Goal: Task Accomplishment & Management: Manage account settings

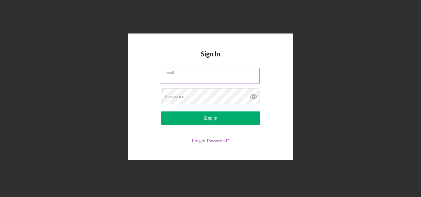
click at [178, 75] on div "Email" at bounding box center [210, 76] width 99 height 17
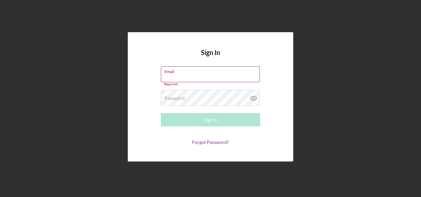
click at [178, 75] on input "Email" at bounding box center [210, 74] width 99 height 16
type input "[PERSON_NAME][EMAIL_ADDRESS][PERSON_NAME][DOMAIN_NAME]"
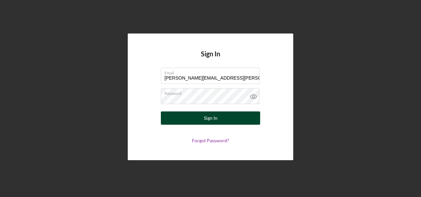
click at [229, 119] on button "Sign In" at bounding box center [210, 117] width 99 height 13
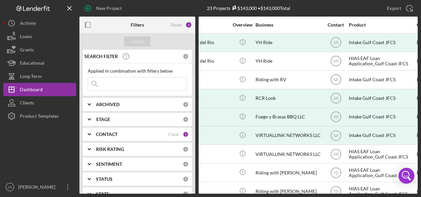
scroll to position [0, 103]
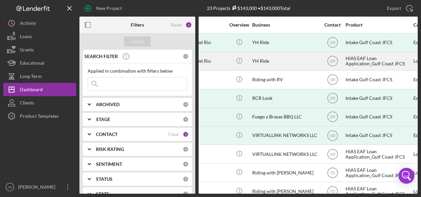
click at [251, 63] on div "Icon/Info" at bounding box center [239, 61] width 25 height 18
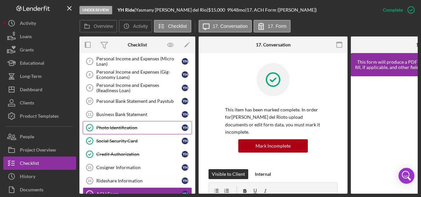
scroll to position [62, 0]
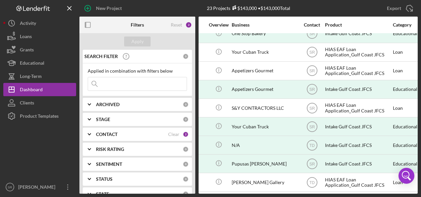
scroll to position [232, 147]
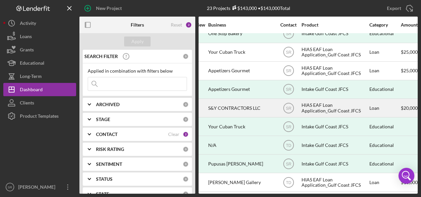
click at [318, 106] on div "HIAS EAF Loan Application_Gulf Coast JFCS" at bounding box center [334, 108] width 66 height 18
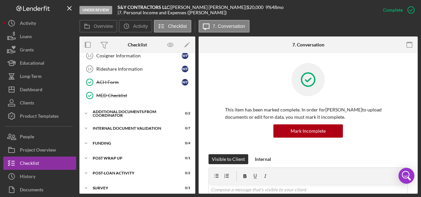
scroll to position [181, 0]
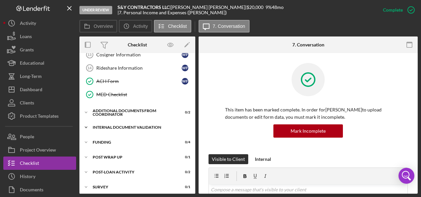
click at [103, 125] on div "Icon/Expander Internal Document Validation 0 / 7" at bounding box center [137, 126] width 116 height 13
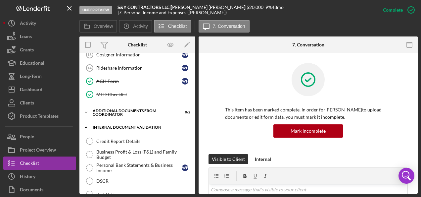
click at [103, 125] on div "Icon/Expander Internal Document Validation 0 / 7" at bounding box center [137, 127] width 116 height 14
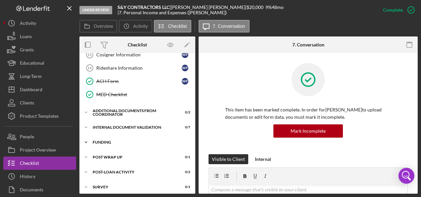
click at [101, 135] on div "Icon/Expander Funding 0 / 4" at bounding box center [137, 141] width 116 height 13
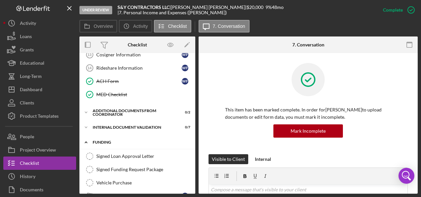
click at [101, 135] on div "Icon/Expander Funding 0 / 4" at bounding box center [137, 142] width 116 height 14
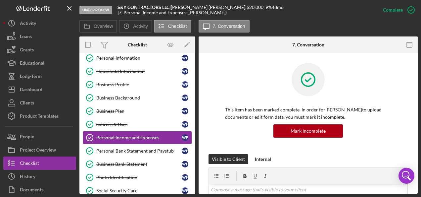
scroll to position [0, 0]
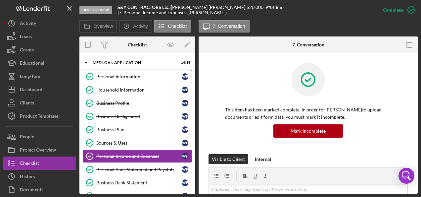
click at [105, 79] on link "Personal Information Personal Information W F" at bounding box center [137, 76] width 109 height 13
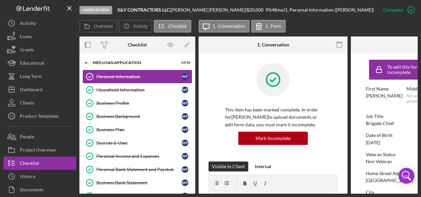
click at [105, 79] on link "Personal Information Personal Information W F" at bounding box center [137, 76] width 109 height 13
click at [105, 87] on div "Household Information" at bounding box center [138, 89] width 85 height 5
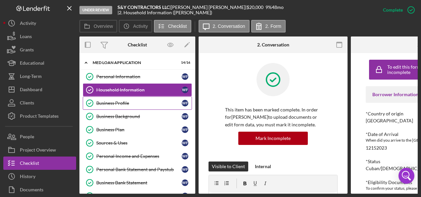
click at [104, 101] on div "Business Profile" at bounding box center [138, 102] width 85 height 5
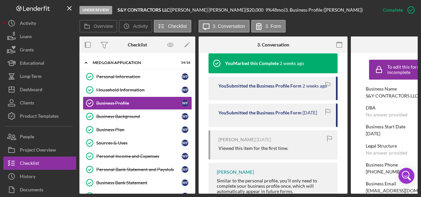
scroll to position [232, 0]
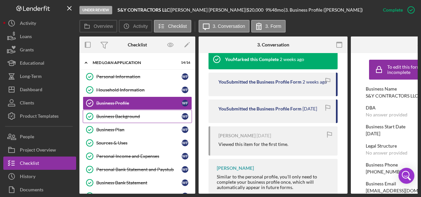
click at [118, 115] on div "Business Background" at bounding box center [138, 116] width 85 height 5
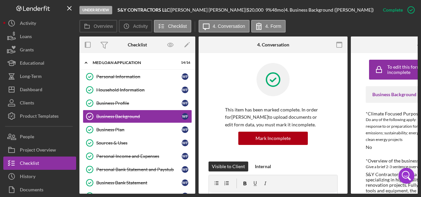
scroll to position [165, 0]
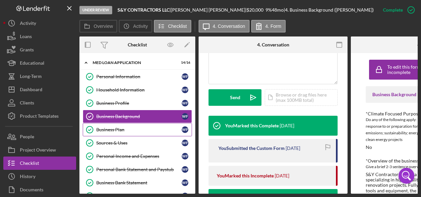
click at [122, 127] on div "Business Plan" at bounding box center [138, 129] width 85 height 5
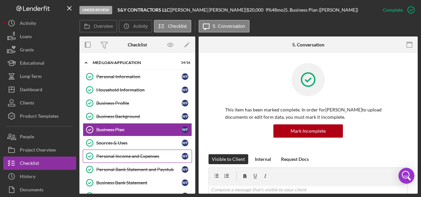
click at [123, 155] on div "Personal Income and Expenses" at bounding box center [138, 155] width 85 height 5
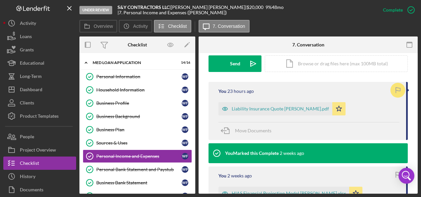
scroll to position [126, 0]
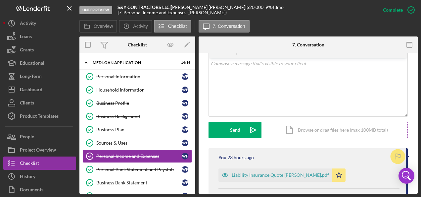
click at [299, 129] on div "Icon/Document Browse or drag files here (max 100MB total) Tap to choose files o…" at bounding box center [336, 129] width 143 height 17
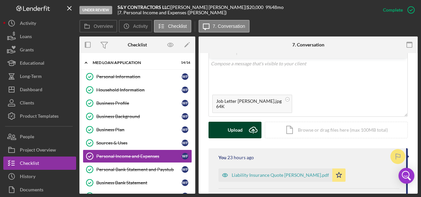
click at [229, 129] on div "Upload" at bounding box center [235, 129] width 15 height 17
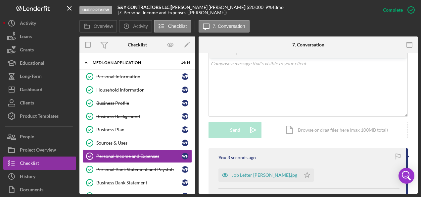
scroll to position [159, 0]
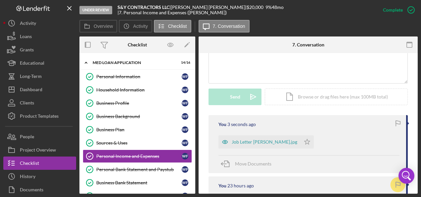
drag, startPoint x: 396, startPoint y: 122, endPoint x: 351, endPoint y: 142, distance: 49.0
click at [396, 122] on icon "button" at bounding box center [397, 122] width 15 height 15
click at [309, 139] on polygon "button" at bounding box center [307, 141] width 6 height 5
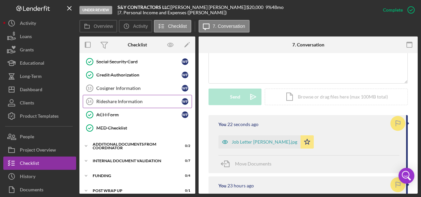
scroll to position [165, 0]
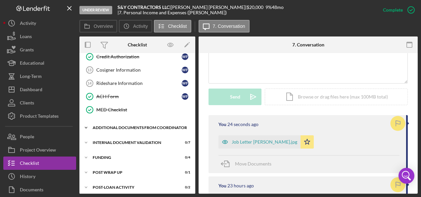
click at [108, 125] on div "Additional Documents from Coordinator" at bounding box center [140, 127] width 94 height 4
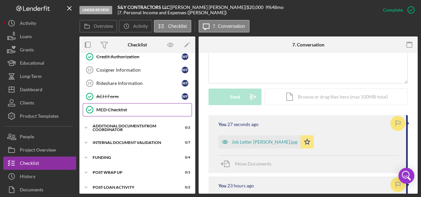
click at [109, 107] on div "MED Checklist" at bounding box center [143, 109] width 95 height 5
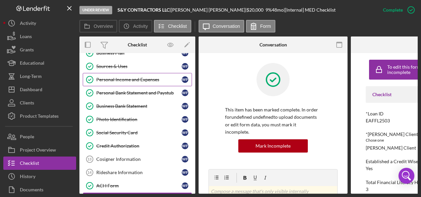
scroll to position [66, 0]
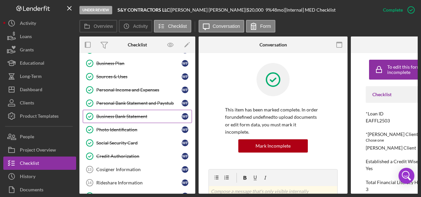
click at [131, 114] on div "Business Bank Statement" at bounding box center [138, 116] width 85 height 5
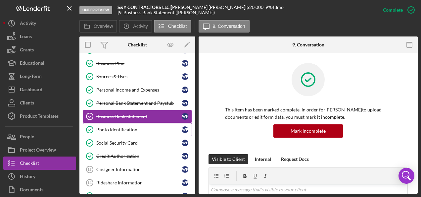
click at [115, 127] on div "Photo Identification" at bounding box center [138, 129] width 85 height 5
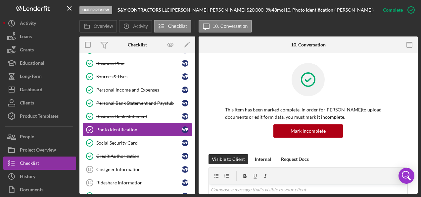
scroll to position [99, 0]
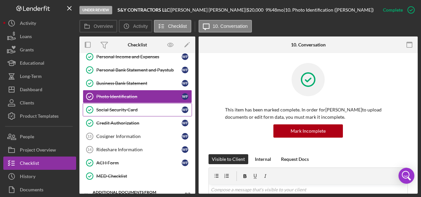
click at [116, 107] on div "Social Security Card" at bounding box center [138, 109] width 85 height 5
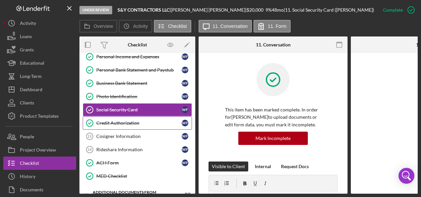
click at [111, 120] on div "Credit Authorization" at bounding box center [138, 122] width 85 height 5
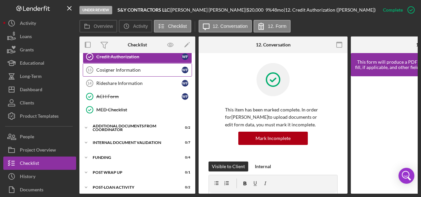
scroll to position [183, 0]
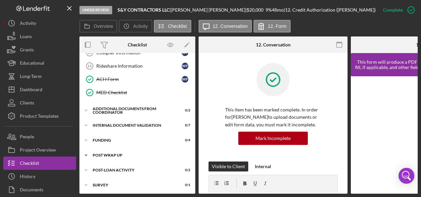
click at [118, 153] on div "Post Wrap Up" at bounding box center [140, 155] width 94 height 4
click at [108, 168] on div "Post-Loan Activity" at bounding box center [140, 170] width 94 height 4
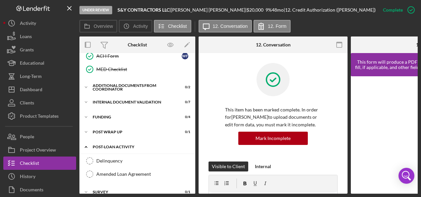
scroll to position [212, 0]
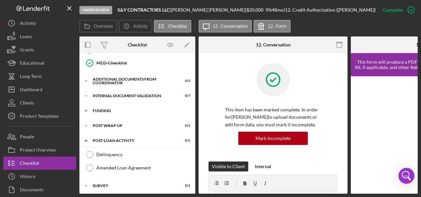
click at [112, 105] on div "Icon/Expander Funding 0 / 4" at bounding box center [137, 110] width 116 height 13
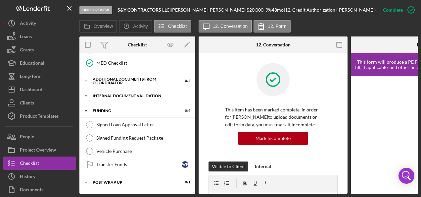
click at [115, 94] on div "Internal Document Validation" at bounding box center [140, 96] width 94 height 4
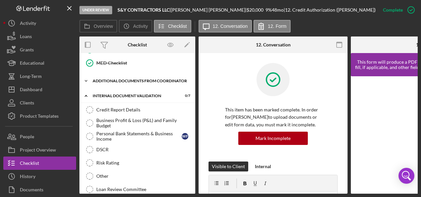
click at [118, 79] on div "Additional Documents from Coordinator" at bounding box center [140, 81] width 94 height 4
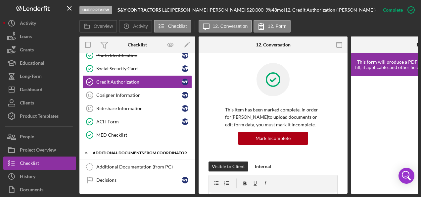
scroll to position [0, 0]
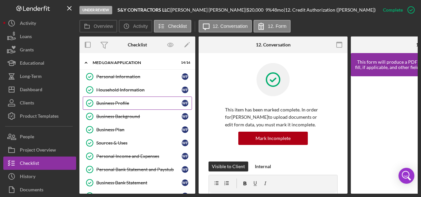
click at [106, 101] on div "Business Profile" at bounding box center [138, 102] width 85 height 5
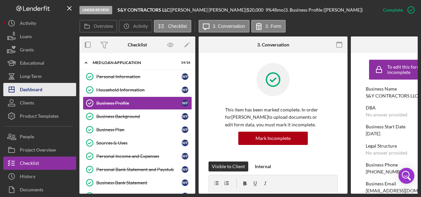
click at [34, 89] on div "Dashboard" at bounding box center [31, 90] width 23 height 15
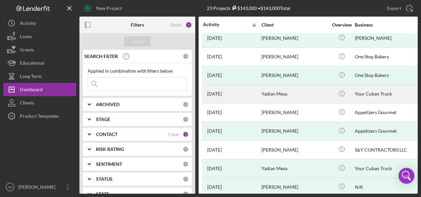
scroll to position [199, 0]
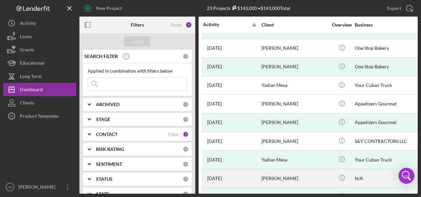
click at [371, 170] on div "N/A" at bounding box center [388, 178] width 66 height 18
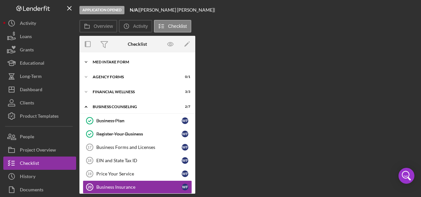
scroll to position [18, 0]
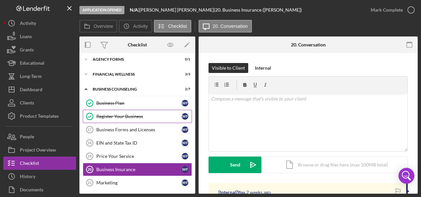
click at [125, 116] on div "Register Your Business" at bounding box center [138, 116] width 85 height 5
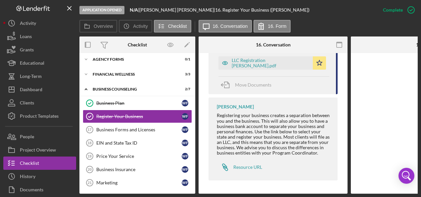
scroll to position [269, 0]
click at [111, 137] on link "EIN and State Tax ID 18 EIN and State Tax ID W F" at bounding box center [137, 142] width 109 height 13
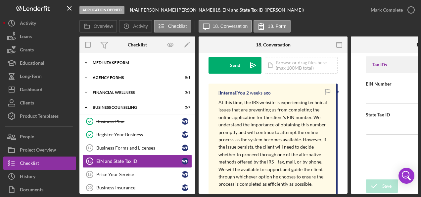
click at [122, 63] on div "MED Intake Form" at bounding box center [140, 63] width 94 height 4
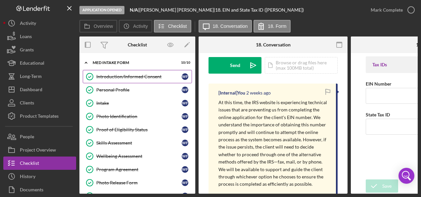
click at [108, 77] on div "Introduction/Informed Consent" at bounding box center [138, 76] width 85 height 5
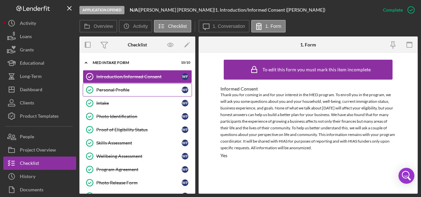
click at [109, 93] on link "Personal Profile Personal Profile W F" at bounding box center [137, 89] width 109 height 13
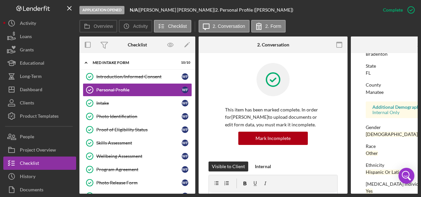
scroll to position [176, 0]
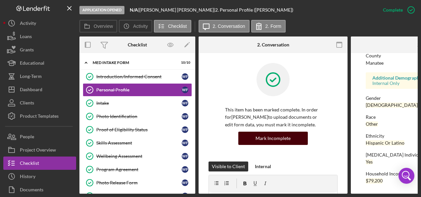
click at [274, 136] on div "Mark Incomplete" at bounding box center [272, 137] width 35 height 13
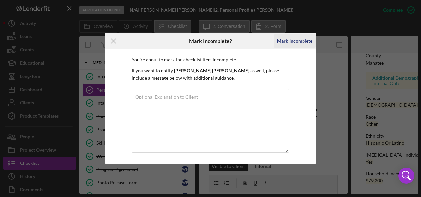
click at [290, 40] on div "Mark Incomplete" at bounding box center [294, 40] width 35 height 13
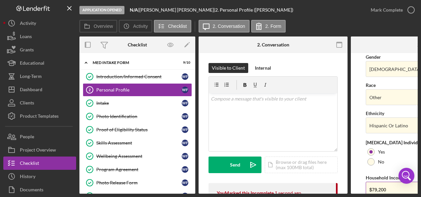
scroll to position [301, 0]
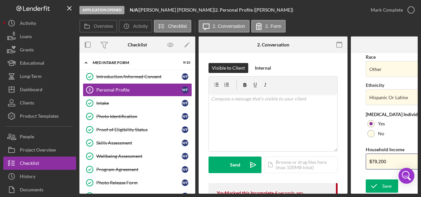
drag, startPoint x: 390, startPoint y: 159, endPoint x: 343, endPoint y: 161, distance: 46.4
click at [344, 161] on div "Overview Internal Workflow Stage Application Opened Icon/Dropdown Arrow Archive…" at bounding box center [248, 114] width 338 height 157
click at [387, 161] on input "$79,200" at bounding box center [425, 161] width 119 height 16
type input "$73,000"
click at [376, 181] on icon "submit" at bounding box center [374, 185] width 17 height 17
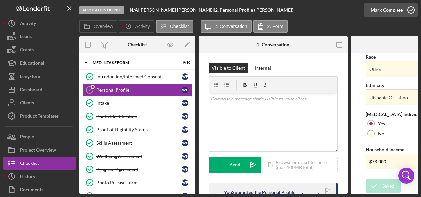
click at [411, 9] on icon "button" at bounding box center [411, 10] width 17 height 17
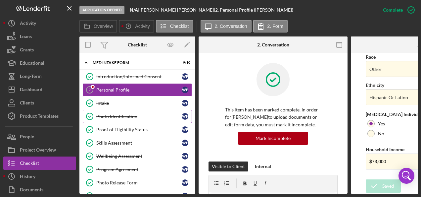
scroll to position [176, 0]
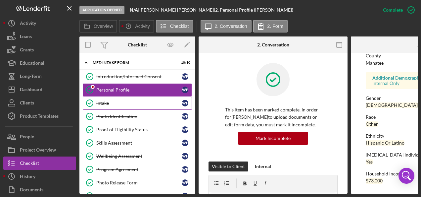
click at [127, 102] on div "Intake" at bounding box center [138, 102] width 85 height 5
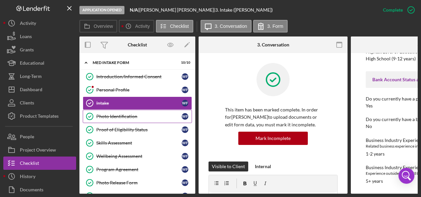
click at [115, 114] on div "Photo Identification" at bounding box center [138, 116] width 85 height 5
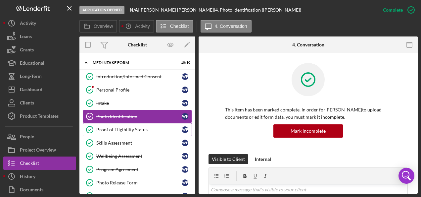
click at [116, 127] on div "Proof of Eligibility Status" at bounding box center [138, 129] width 85 height 5
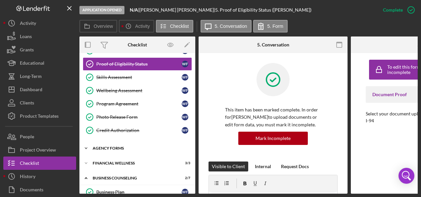
scroll to position [66, 0]
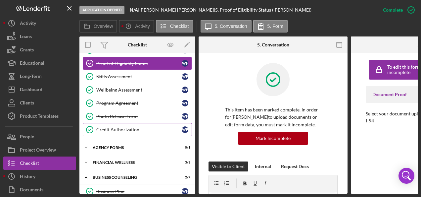
click at [124, 129] on div "Credit Authorization" at bounding box center [138, 129] width 85 height 5
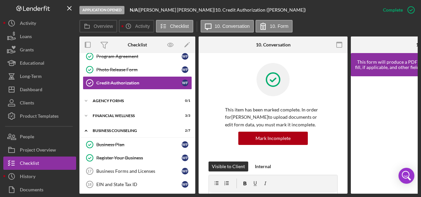
scroll to position [132, 0]
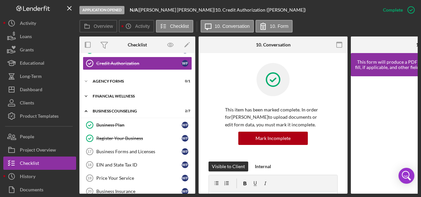
click at [119, 95] on div "Financial Wellness" at bounding box center [140, 96] width 94 height 4
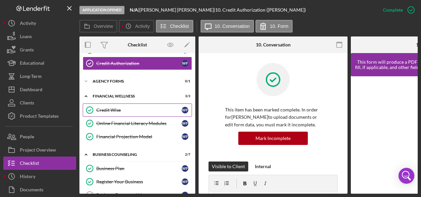
click at [117, 107] on div "Credit Wise" at bounding box center [138, 109] width 85 height 5
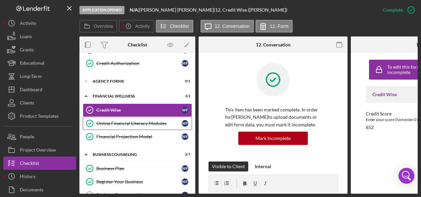
click at [128, 120] on div "Online Financial Literacy Modules" at bounding box center [138, 122] width 85 height 5
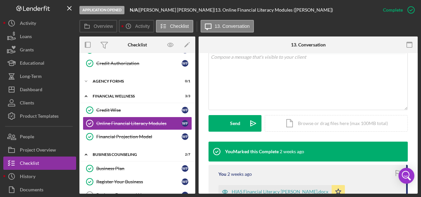
scroll to position [232, 0]
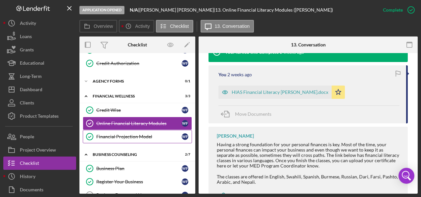
click at [144, 134] on div "Financial Projection Model" at bounding box center [138, 136] width 85 height 5
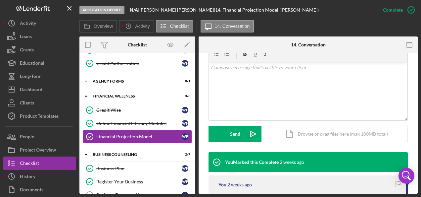
scroll to position [165, 0]
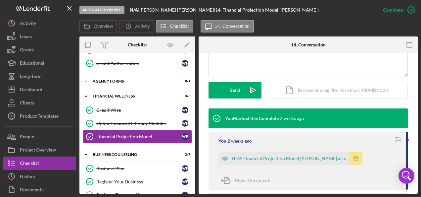
click at [357, 158] on icon "Icon/Star" at bounding box center [355, 158] width 13 height 13
click at [318, 90] on div "Icon/Document Browse or drag files here (max 100MB total) Tap to choose files o…" at bounding box center [336, 90] width 143 height 17
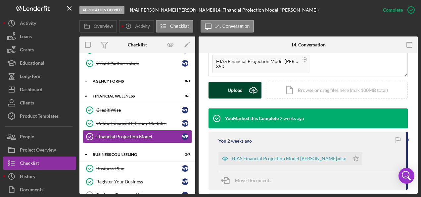
click at [232, 89] on div "Upload" at bounding box center [235, 90] width 15 height 17
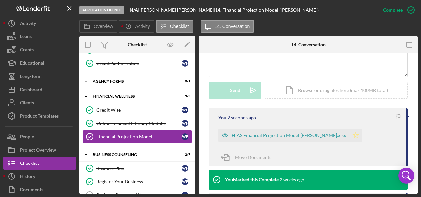
click at [355, 136] on icon "Icon/Star" at bounding box center [355, 134] width 13 height 13
click at [393, 116] on icon "button" at bounding box center [397, 116] width 15 height 15
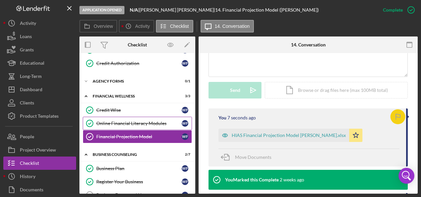
click at [139, 116] on link "Online Financial Literacy Modules Online Financial Literacy Modules W F" at bounding box center [137, 122] width 109 height 13
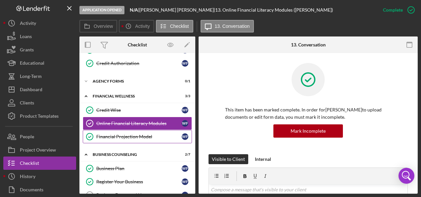
click at [138, 134] on div "Financial Projection Model" at bounding box center [138, 136] width 85 height 5
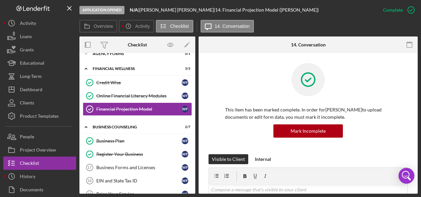
scroll to position [165, 0]
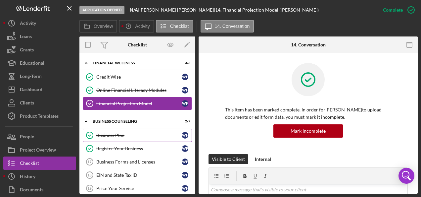
click at [132, 134] on div "Business Plan" at bounding box center [138, 134] width 85 height 5
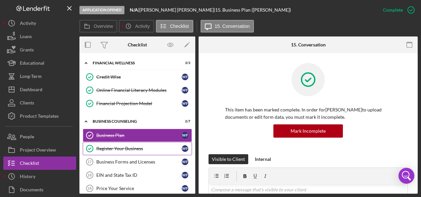
click at [130, 146] on div "Register Your Business" at bounding box center [138, 148] width 85 height 5
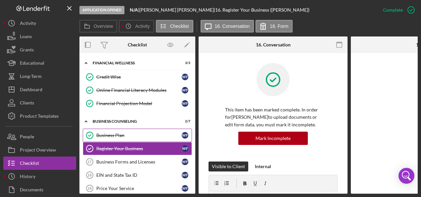
scroll to position [197, 0]
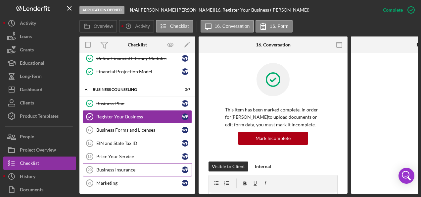
click at [133, 167] on div "Business Insurance" at bounding box center [138, 169] width 85 height 5
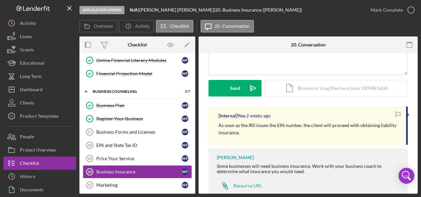
scroll to position [62, 0]
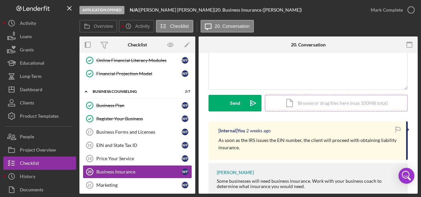
click at [299, 106] on div "Icon/Document Browse or drag files here (max 100MB total) Tap to choose files o…" at bounding box center [336, 103] width 143 height 17
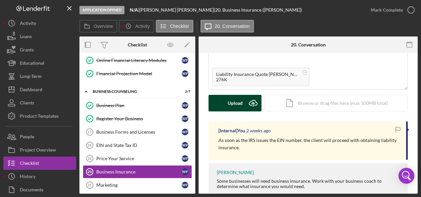
click at [232, 105] on div "Upload" at bounding box center [235, 103] width 15 height 17
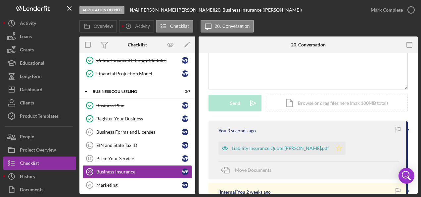
click at [340, 150] on icon "Icon/Star" at bounding box center [338, 147] width 13 height 13
click at [396, 128] on icon "button" at bounding box center [397, 129] width 15 height 15
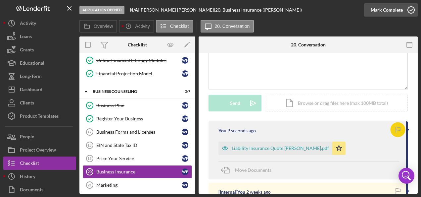
drag, startPoint x: 411, startPoint y: 9, endPoint x: 409, endPoint y: 12, distance: 3.9
click at [411, 9] on icon "button" at bounding box center [411, 10] width 17 height 17
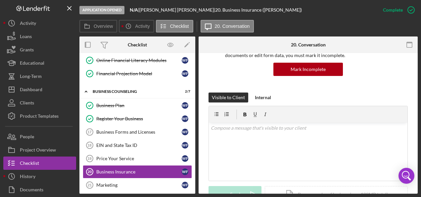
scroll to position [153, 0]
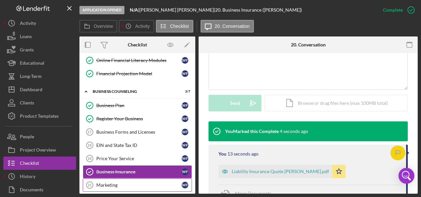
click at [111, 182] on div "Marketing" at bounding box center [138, 184] width 85 height 5
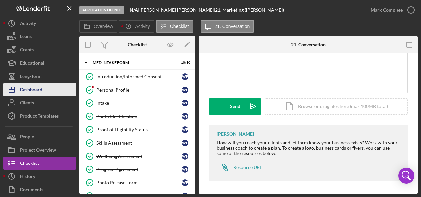
click at [45, 88] on button "Icon/Dashboard Dashboard" at bounding box center [39, 89] width 73 height 13
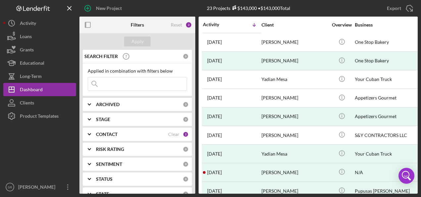
scroll to position [204, 0]
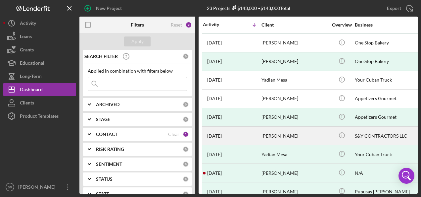
click at [291, 131] on div "[PERSON_NAME]" at bounding box center [294, 136] width 66 height 18
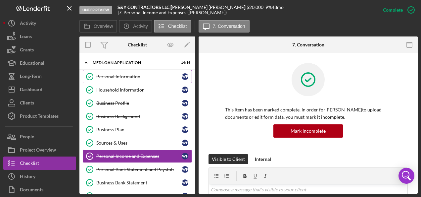
click at [114, 76] on div "Personal Information" at bounding box center [138, 76] width 85 height 5
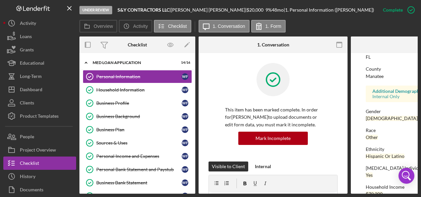
scroll to position [176, 0]
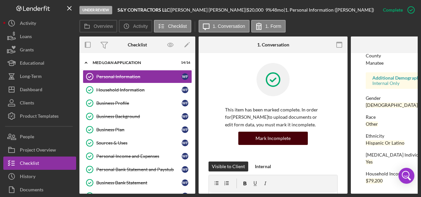
click at [273, 140] on div "Mark Incomplete" at bounding box center [272, 137] width 35 height 13
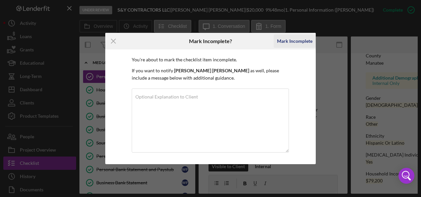
click at [289, 42] on div "Mark Incomplete" at bounding box center [294, 40] width 35 height 13
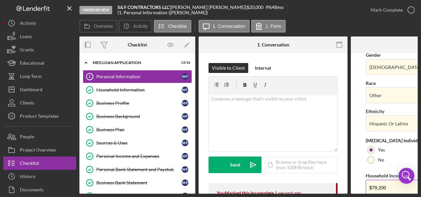
scroll to position [301, 0]
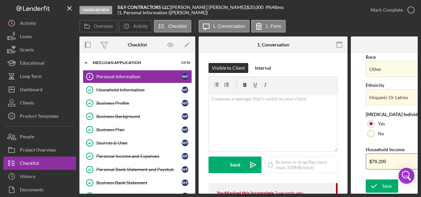
click at [390, 158] on input "$79,200" at bounding box center [425, 161] width 119 height 16
type input "$73,000"
click at [381, 185] on icon "submit" at bounding box center [374, 185] width 17 height 17
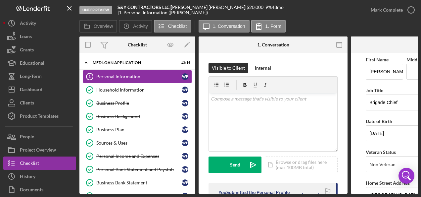
scroll to position [0, 0]
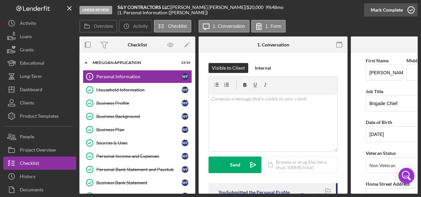
click at [410, 10] on icon "button" at bounding box center [411, 10] width 17 height 17
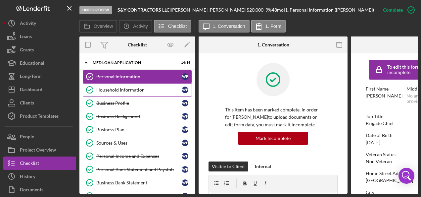
click at [121, 89] on div "Household Information" at bounding box center [138, 89] width 85 height 5
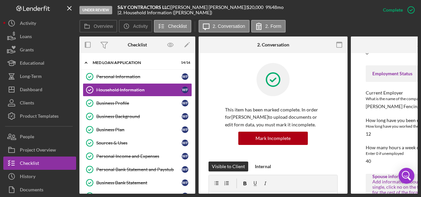
scroll to position [265, 0]
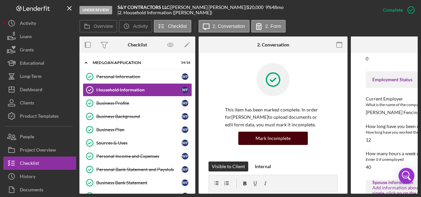
click at [273, 135] on div "Mark Incomplete" at bounding box center [272, 137] width 35 height 13
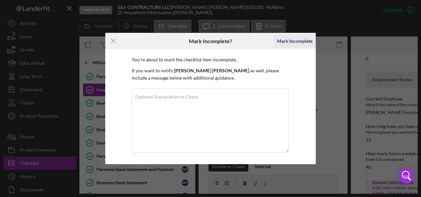
click at [290, 41] on div "Mark Incomplete" at bounding box center [294, 40] width 35 height 13
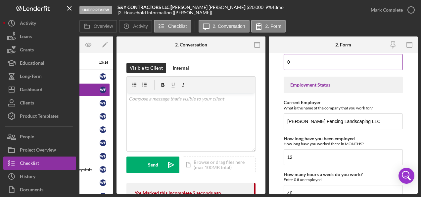
scroll to position [430, 0]
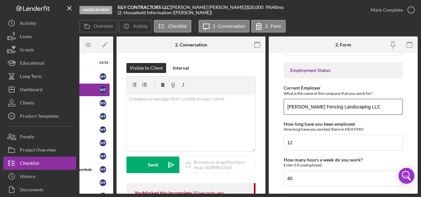
drag, startPoint x: 361, startPoint y: 107, endPoint x: 274, endPoint y: 111, distance: 87.5
click at [274, 111] on form "Borrower Information *Country of origin [GEOGRAPHIC_DATA] *Date of Arrival When…" at bounding box center [343, 123] width 149 height 140
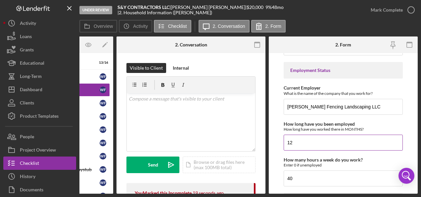
click at [354, 139] on input "12" at bounding box center [343, 142] width 119 height 16
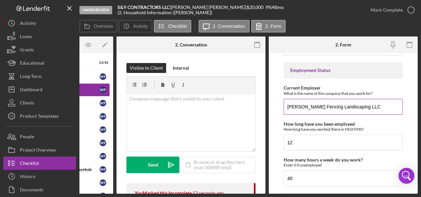
click at [351, 103] on input "[PERSON_NAME] Fencing Landscaping LLC" at bounding box center [343, 107] width 119 height 16
drag, startPoint x: 344, startPoint y: 104, endPoint x: 277, endPoint y: 109, distance: 67.7
click at [277, 109] on form "Borrower Information *Country of origin [GEOGRAPHIC_DATA] *Date of Arrival When…" at bounding box center [343, 123] width 149 height 140
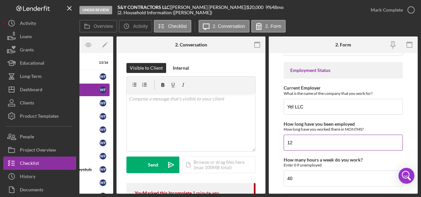
click at [350, 141] on input "12" at bounding box center [343, 142] width 119 height 16
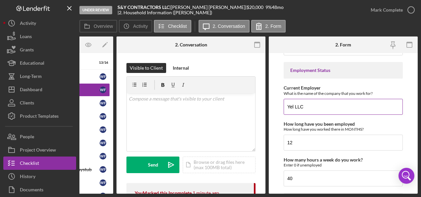
click at [320, 106] on input "Yel LLC" at bounding box center [343, 107] width 119 height 16
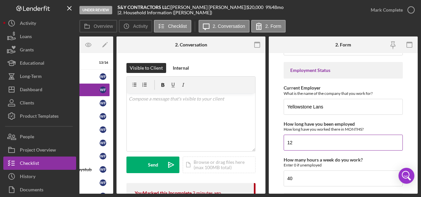
click at [357, 139] on input "12" at bounding box center [343, 142] width 119 height 16
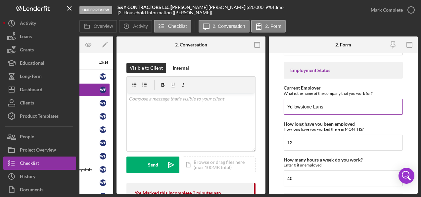
click at [332, 100] on input "Yellowstone Lans" at bounding box center [343, 107] width 119 height 16
click at [404, 89] on form "Borrower Information *Country of origin [GEOGRAPHIC_DATA] *Date of Arrival When…" at bounding box center [343, 123] width 149 height 140
click at [356, 109] on input "Yellowstone Landscape" at bounding box center [343, 107] width 119 height 16
type input "Yellowstone Landscape-Southeast LLC"
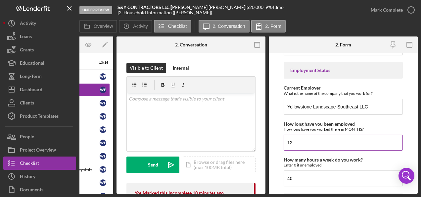
click at [297, 138] on input "12" at bounding box center [343, 142] width 119 height 16
type input "1"
click at [381, 121] on div "How long have you been employed How long have you worked there in MONTHS?" at bounding box center [343, 126] width 119 height 10
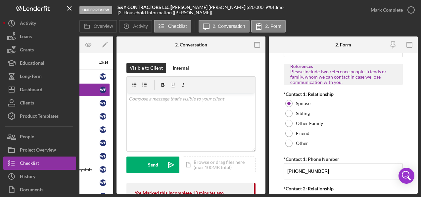
scroll to position [886, 0]
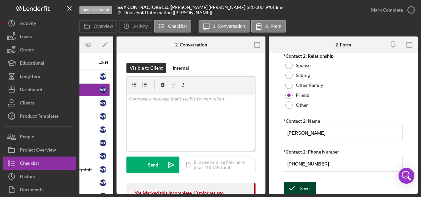
click at [301, 181] on div "Save" at bounding box center [304, 187] width 9 height 13
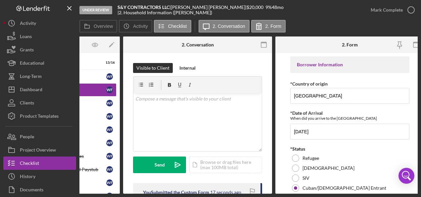
scroll to position [0, 82]
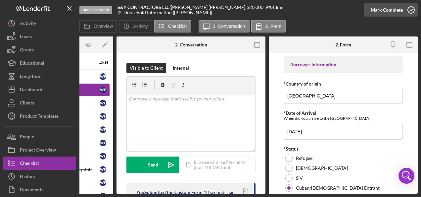
click at [412, 6] on icon "button" at bounding box center [411, 10] width 17 height 17
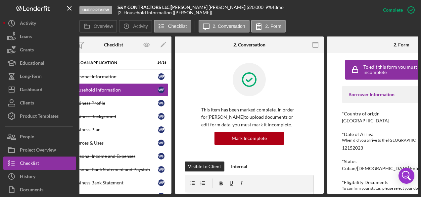
scroll to position [0, 0]
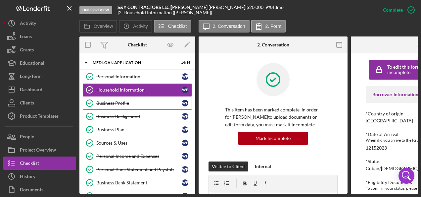
click at [109, 101] on div "Business Profile" at bounding box center [138, 102] width 85 height 5
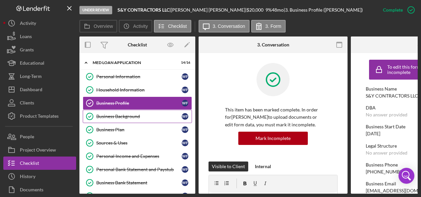
click at [112, 115] on div "Business Background" at bounding box center [138, 116] width 85 height 5
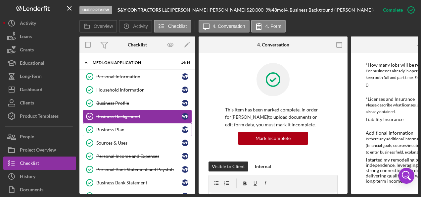
click at [110, 130] on div "Business Plan" at bounding box center [138, 129] width 85 height 5
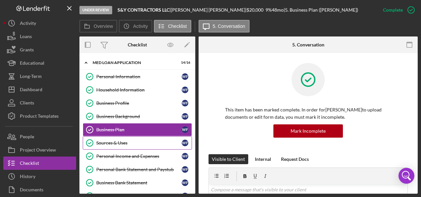
click at [119, 143] on div "Sources & Uses" at bounding box center [138, 142] width 85 height 5
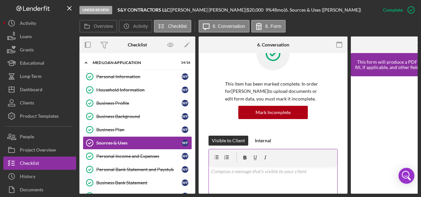
scroll to position [132, 0]
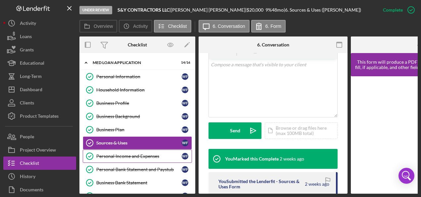
click at [121, 153] on div "Personal Income and Expenses" at bounding box center [138, 155] width 85 height 5
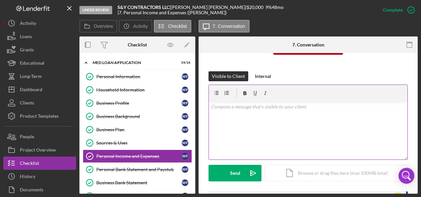
scroll to position [99, 0]
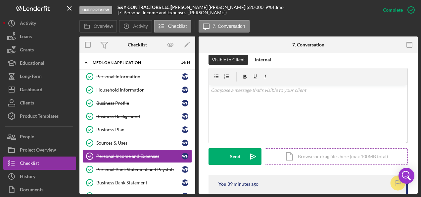
click at [297, 157] on div "Icon/Document Browse or drag files here (max 100MB total) Tap to choose files o…" at bounding box center [336, 156] width 143 height 17
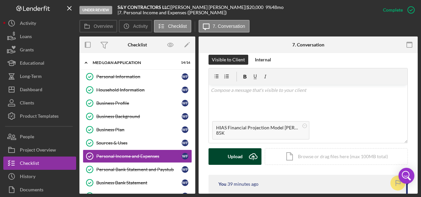
click at [234, 156] on div "Upload" at bounding box center [235, 156] width 15 height 17
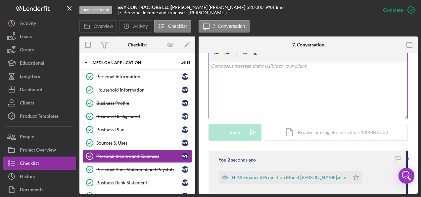
scroll to position [165, 0]
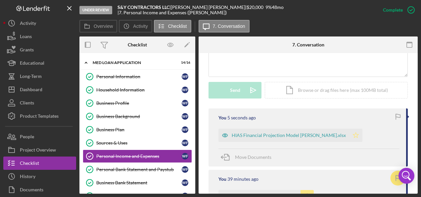
click at [358, 135] on polygon "button" at bounding box center [356, 134] width 6 height 5
click at [395, 115] on icon "button" at bounding box center [397, 116] width 15 height 15
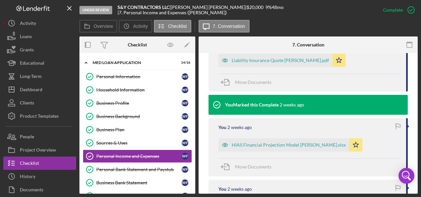
scroll to position [364, 0]
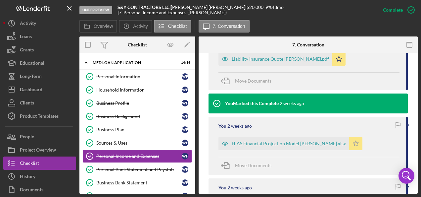
click at [357, 145] on icon "Icon/Star" at bounding box center [355, 143] width 13 height 13
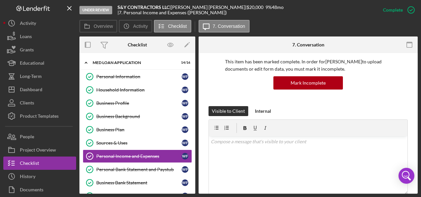
scroll to position [33, 0]
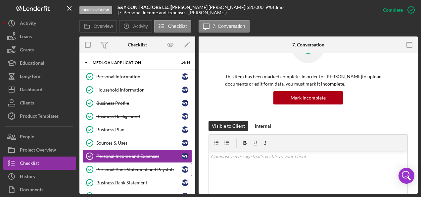
click at [135, 168] on div "Personal Bank Statement and Paystub" at bounding box center [138, 168] width 85 height 5
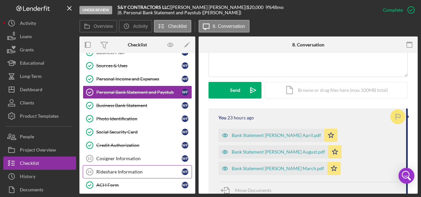
scroll to position [99, 0]
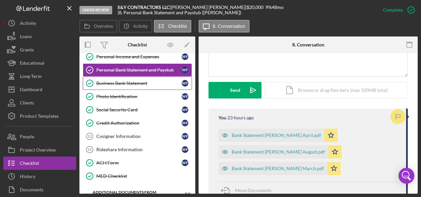
click at [117, 83] on div "Business Bank Statement" at bounding box center [138, 82] width 85 height 5
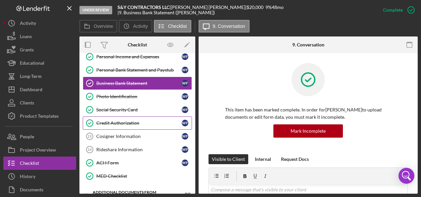
click at [125, 116] on link "Credit Authorization Credit Authorization W F" at bounding box center [137, 122] width 109 height 13
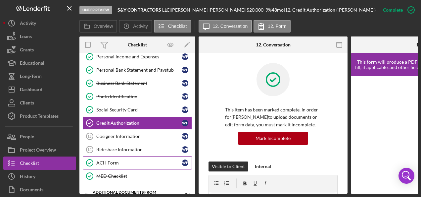
click at [108, 160] on div "ACH Form" at bounding box center [138, 162] width 85 height 5
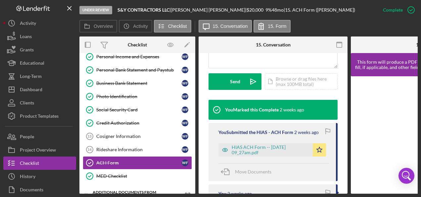
scroll to position [168, 0]
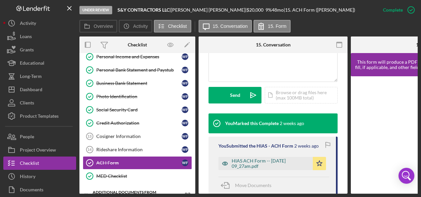
click at [252, 161] on div "HIAS ACH Form -- [DATE] 09_27am.pdf" at bounding box center [271, 163] width 78 height 11
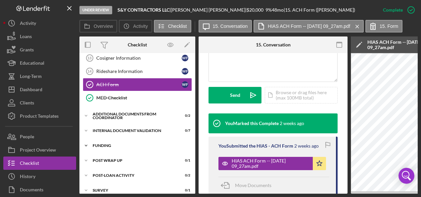
scroll to position [183, 0]
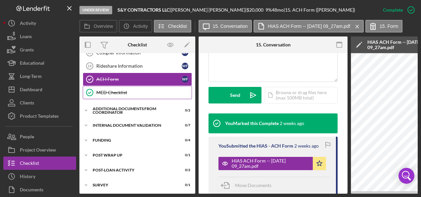
click at [102, 90] on div "MED Checklist" at bounding box center [143, 92] width 95 height 5
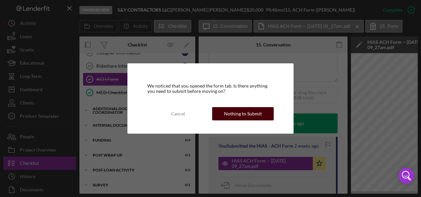
click at [247, 112] on div "Nothing to Submit" at bounding box center [243, 113] width 38 height 13
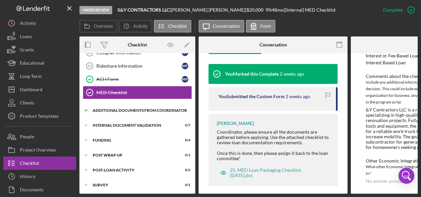
click at [116, 108] on div "Additional Documents from Coordinator" at bounding box center [140, 110] width 94 height 4
click at [114, 108] on div "Additional Documents from Coordinator" at bounding box center [140, 110] width 94 height 4
click at [110, 123] on div "Internal Document Validation" at bounding box center [140, 125] width 94 height 4
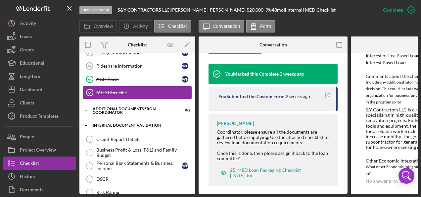
click at [110, 123] on div "Internal Document Validation" at bounding box center [140, 125] width 94 height 4
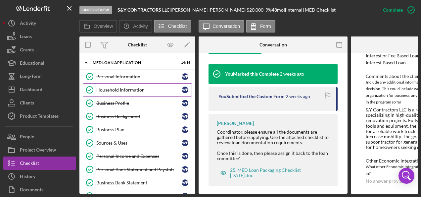
click at [121, 87] on div "Household Information" at bounding box center [138, 89] width 85 height 5
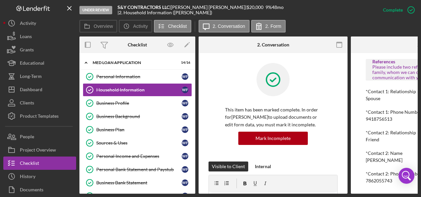
scroll to position [534, 0]
click at [116, 101] on div "Business Profile" at bounding box center [138, 102] width 85 height 5
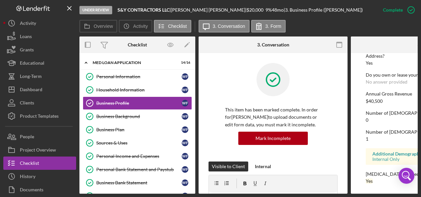
scroll to position [366, 0]
click at [103, 114] on div "Business Background" at bounding box center [138, 116] width 85 height 5
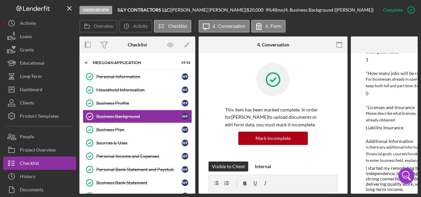
scroll to position [386, 0]
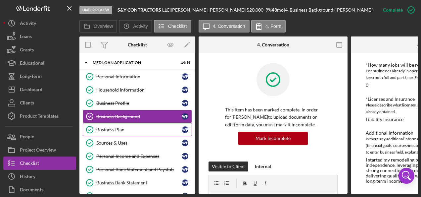
click at [105, 127] on div "Business Plan" at bounding box center [138, 129] width 85 height 5
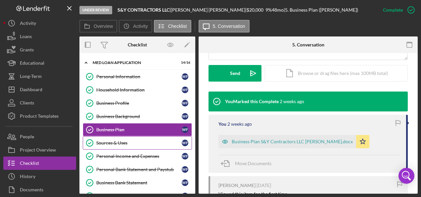
scroll to position [33, 0]
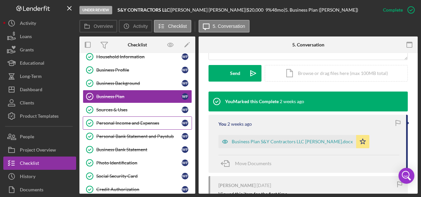
click at [120, 120] on div "Personal Income and Expenses" at bounding box center [138, 122] width 85 height 5
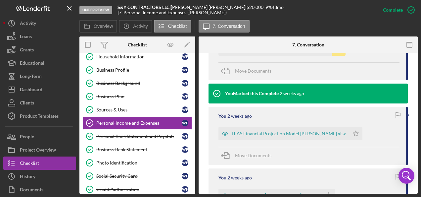
scroll to position [430, 0]
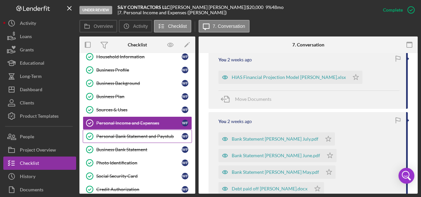
click at [118, 135] on div "Personal Bank Statement and Paystub" at bounding box center [138, 135] width 85 height 5
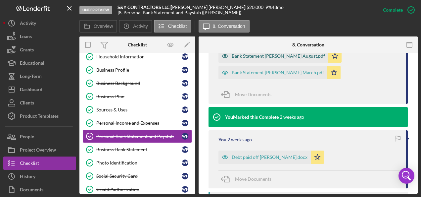
scroll to position [265, 0]
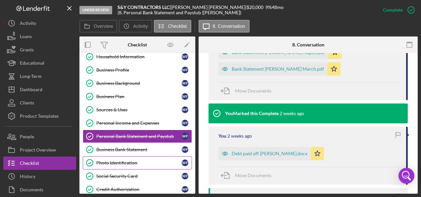
click at [112, 160] on div "Photo Identification" at bounding box center [138, 162] width 85 height 5
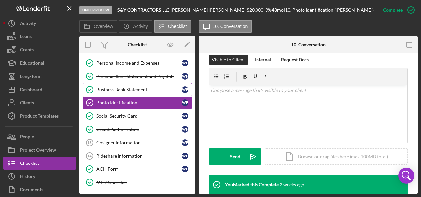
scroll to position [99, 0]
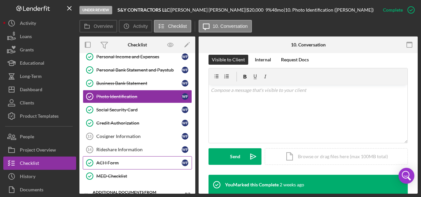
click at [113, 160] on div "ACH Form" at bounding box center [138, 162] width 85 height 5
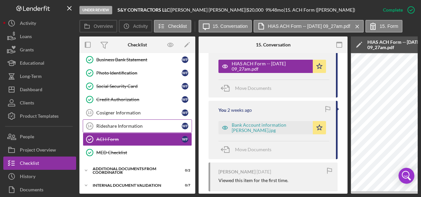
scroll to position [132, 0]
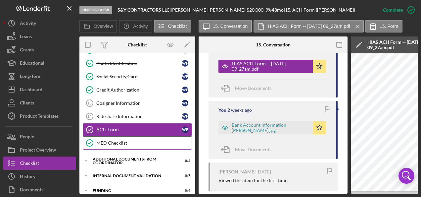
click at [130, 141] on div "MED Checklist" at bounding box center [143, 142] width 95 height 5
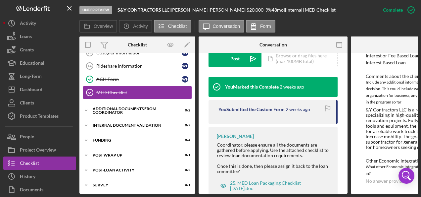
scroll to position [169, 0]
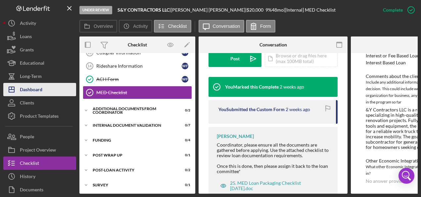
click at [47, 90] on button "Icon/Dashboard Dashboard" at bounding box center [39, 89] width 73 height 13
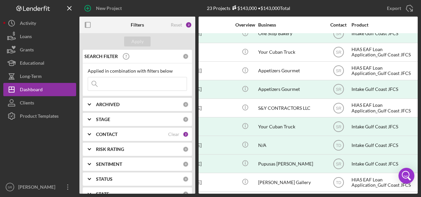
scroll to position [232, 105]
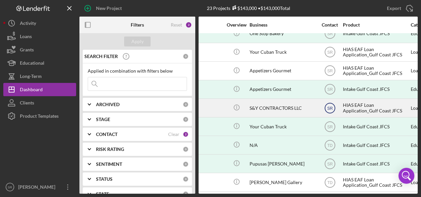
click at [328, 106] on text "SR" at bounding box center [330, 108] width 6 height 5
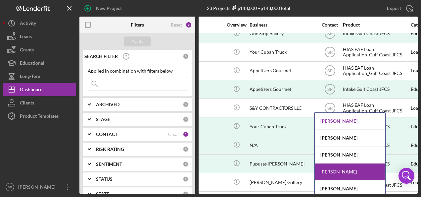
scroll to position [34, 0]
click at [332, 186] on div "[PERSON_NAME]" at bounding box center [350, 188] width 70 height 17
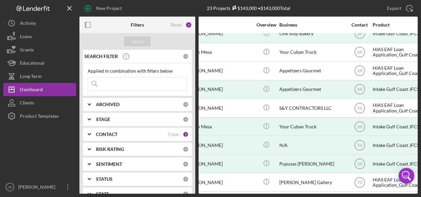
scroll to position [232, 0]
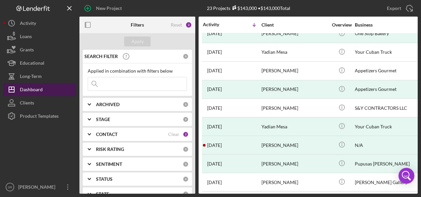
click at [37, 89] on div "Dashboard" at bounding box center [31, 90] width 23 height 15
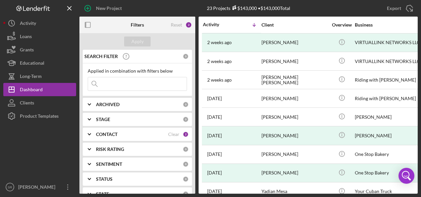
scroll to position [0, 0]
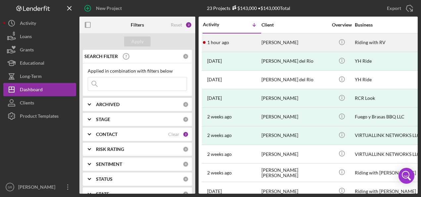
click at [227, 44] on time "1 hour ago" at bounding box center [218, 42] width 22 height 5
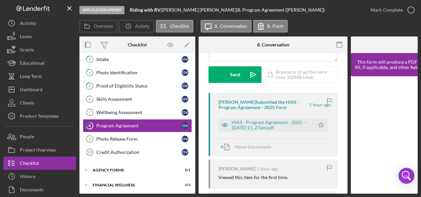
scroll to position [66, 0]
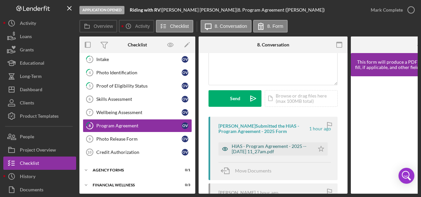
click at [272, 148] on div "HIAS - Program Agreement - 2025 -- [DATE] 11_27am.pdf" at bounding box center [271, 148] width 79 height 11
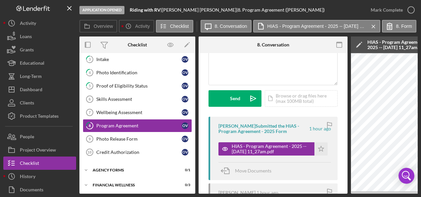
scroll to position [0, 0]
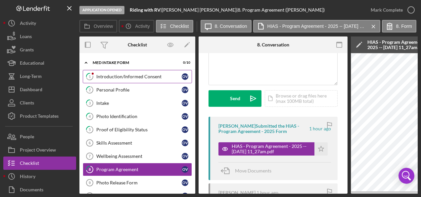
click at [124, 79] on link "1 Introduction/Informed Consent O V" at bounding box center [137, 76] width 109 height 13
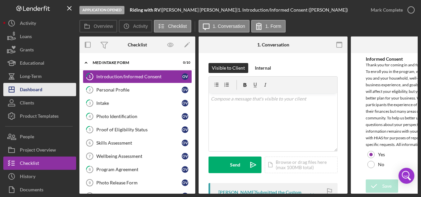
click at [32, 87] on div "Dashboard" at bounding box center [31, 90] width 23 height 15
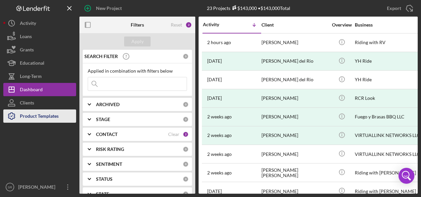
click at [39, 114] on div "Product Templates" at bounding box center [39, 116] width 39 height 15
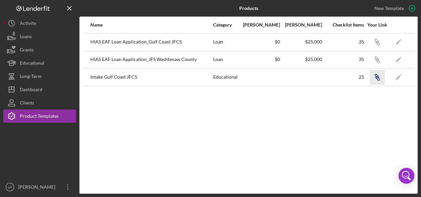
click at [377, 76] on icon "button" at bounding box center [378, 78] width 4 height 4
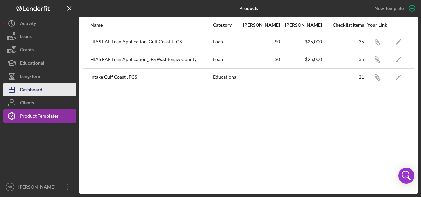
click at [31, 89] on div "Dashboard" at bounding box center [31, 90] width 23 height 15
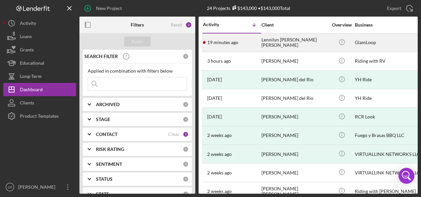
click at [251, 40] on div "19 minutes ago Lennilyn [PERSON_NAME] [PERSON_NAME]" at bounding box center [232, 43] width 58 height 18
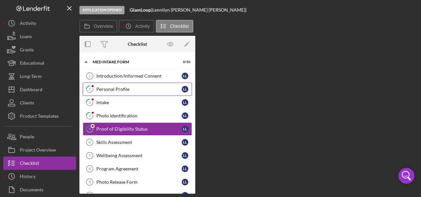
scroll to position [5, 0]
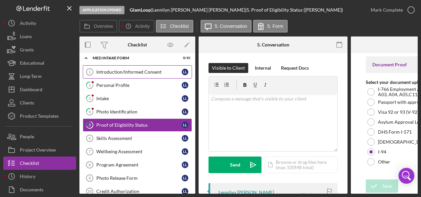
click at [111, 70] on div "Introduction/Informed Consent" at bounding box center [138, 71] width 85 height 5
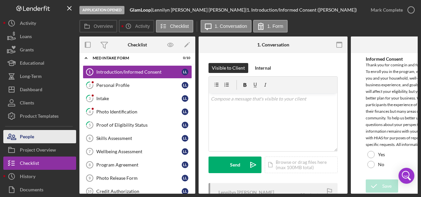
scroll to position [29, 0]
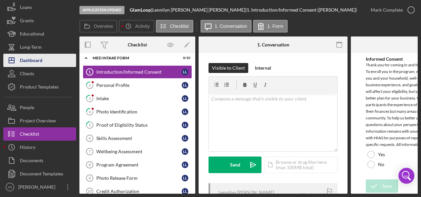
click at [39, 60] on div "Dashboard" at bounding box center [31, 61] width 23 height 15
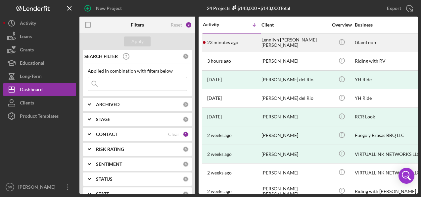
click at [224, 40] on time "23 minutes ago" at bounding box center [222, 42] width 31 height 5
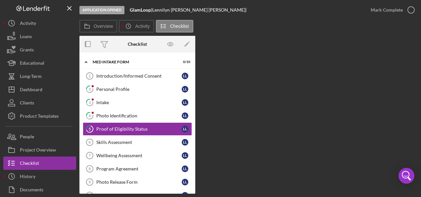
scroll to position [5, 0]
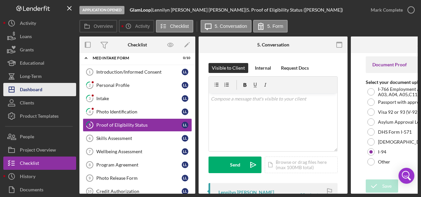
click at [33, 89] on div "Dashboard" at bounding box center [31, 90] width 23 height 15
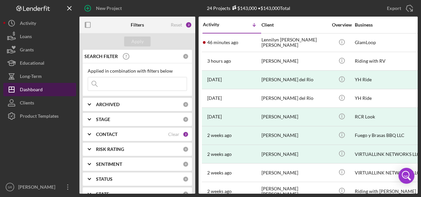
click at [46, 92] on button "Icon/Dashboard Dashboard" at bounding box center [39, 89] width 73 height 13
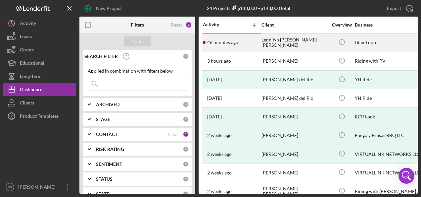
click at [215, 40] on time "46 minutes ago" at bounding box center [222, 42] width 31 height 5
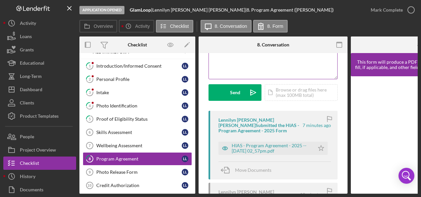
scroll to position [99, 0]
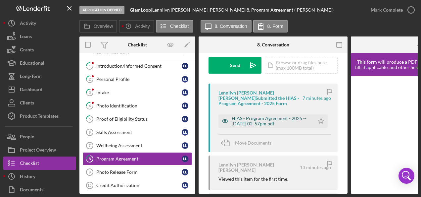
click at [257, 119] on div "HIAS - Program Agreement - 2025 -- [DATE] 02_57pm.pdf" at bounding box center [271, 120] width 79 height 11
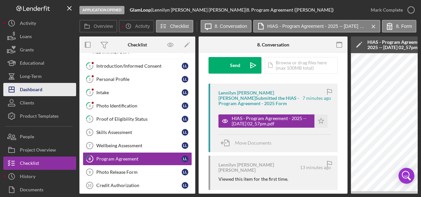
click at [38, 87] on div "Dashboard" at bounding box center [31, 90] width 23 height 15
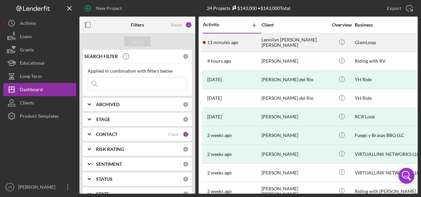
click at [245, 42] on div "11 minutes ago Lennilyn [PERSON_NAME] [PERSON_NAME]" at bounding box center [232, 43] width 58 height 18
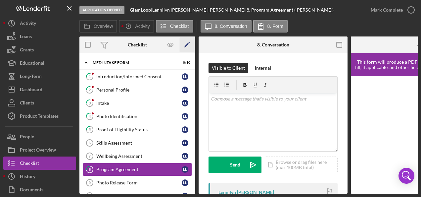
click at [185, 44] on icon "Icon/Edit" at bounding box center [187, 44] width 15 height 15
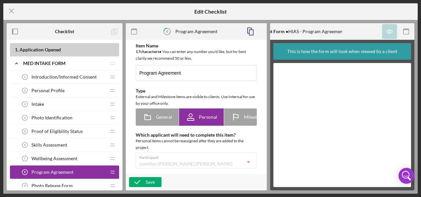
type textarea "<div>Select "Complete the Form" and electronically sign the Photo Release Form.…"
type textarea "<div>Thank you for enrolling in the <span class="TextRun BCX0 SCXO1031054" lang…"
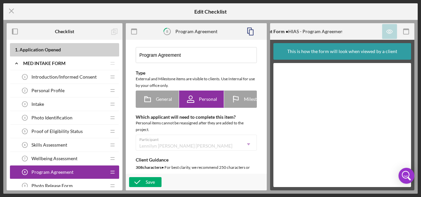
scroll to position [33, 0]
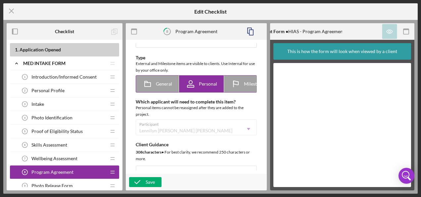
click at [156, 81] on span "General" at bounding box center [164, 83] width 16 height 5
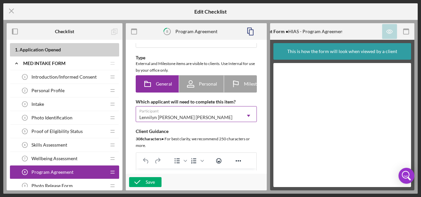
click at [143, 119] on div "Lennilyn [PERSON_NAME] [PERSON_NAME]" at bounding box center [185, 116] width 93 height 5
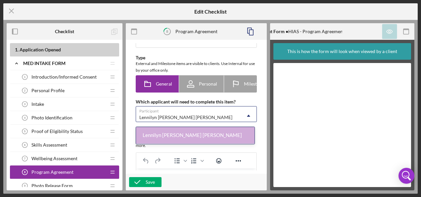
click at [226, 113] on div "Lennilyn [PERSON_NAME] [PERSON_NAME]" at bounding box center [188, 117] width 105 height 15
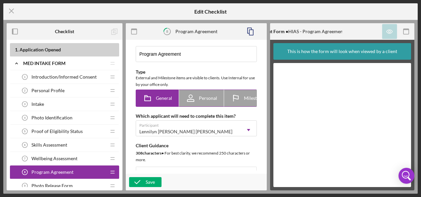
scroll to position [0, 0]
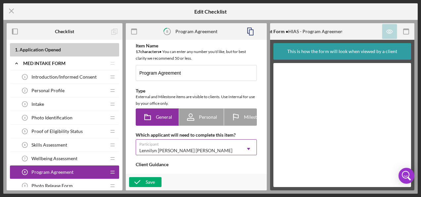
click at [171, 148] on div "Lennilyn [PERSON_NAME] [PERSON_NAME]" at bounding box center [188, 150] width 105 height 15
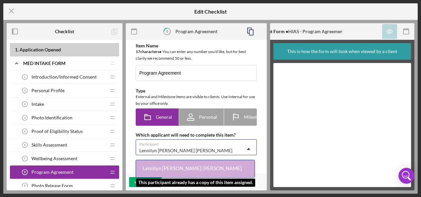
click at [147, 167] on div "Lennilyn [PERSON_NAME] [PERSON_NAME]" at bounding box center [195, 168] width 118 height 17
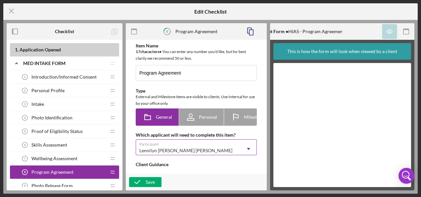
click at [161, 144] on div "[PERSON_NAME] [PERSON_NAME] Icon/Dropdown Arrow" at bounding box center [196, 147] width 121 height 16
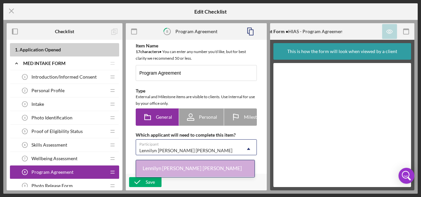
click at [177, 148] on div "Lennilyn [PERSON_NAME] [PERSON_NAME]" at bounding box center [188, 150] width 105 height 15
click at [199, 109] on div "Personal" at bounding box center [201, 117] width 31 height 17
radio input "false"
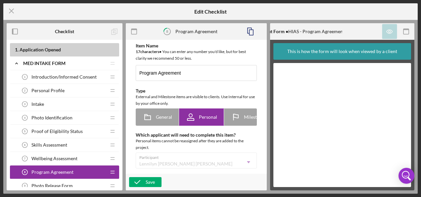
scroll to position [33, 0]
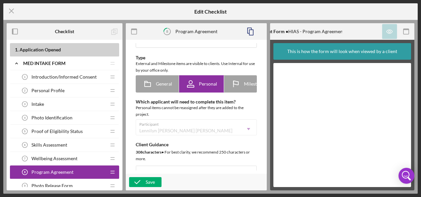
click at [181, 127] on div "Participant [PERSON_NAME] [PERSON_NAME] Icon/Dropdown Arrow" at bounding box center [196, 127] width 121 height 16
drag, startPoint x: 181, startPoint y: 127, endPoint x: 247, endPoint y: 86, distance: 78.0
click at [247, 86] on span "Milestone" at bounding box center [254, 83] width 21 height 5
radio input "false"
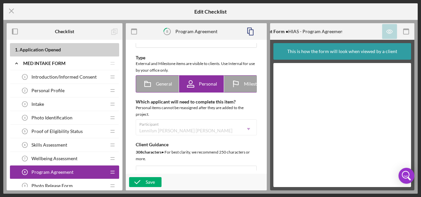
radio input "true"
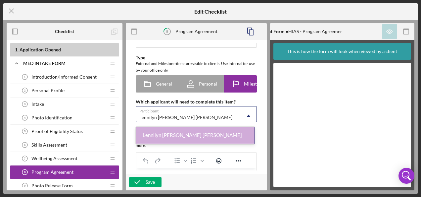
click at [189, 118] on div "Lennilyn [PERSON_NAME] [PERSON_NAME]" at bounding box center [185, 116] width 93 height 5
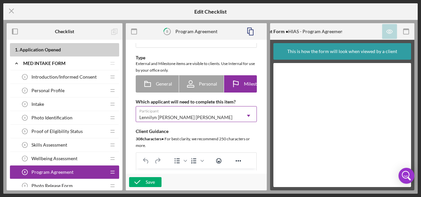
click at [163, 120] on div "Lennilyn [PERSON_NAME] [PERSON_NAME]" at bounding box center [185, 116] width 93 height 5
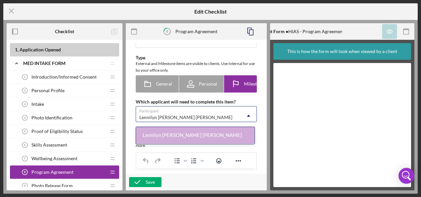
click at [143, 116] on div "Lennilyn [PERSON_NAME] [PERSON_NAME]" at bounding box center [185, 116] width 93 height 5
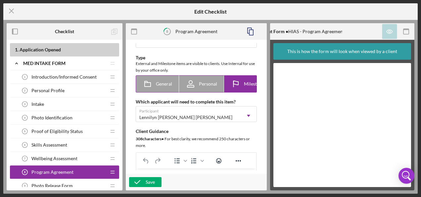
click at [150, 89] on icon at bounding box center [147, 83] width 17 height 17
radio input "true"
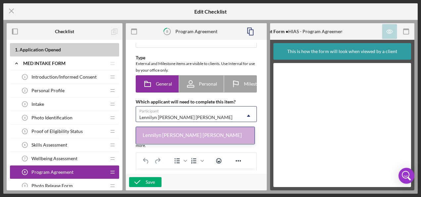
click at [157, 115] on div "Lennilyn [PERSON_NAME] [PERSON_NAME]" at bounding box center [188, 117] width 105 height 15
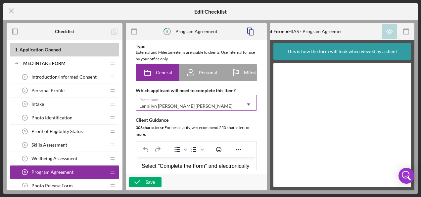
scroll to position [0, 0]
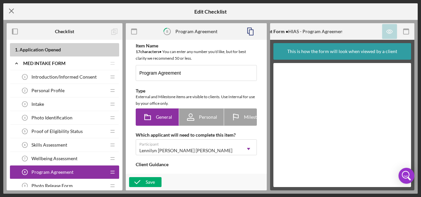
click at [14, 11] on icon "Icon/Menu Close" at bounding box center [11, 11] width 17 height 17
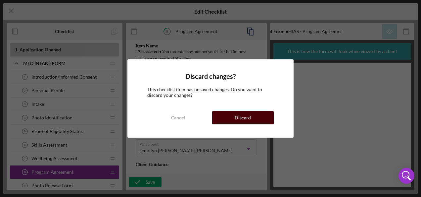
click at [231, 117] on button "Discard" at bounding box center [243, 117] width 62 height 13
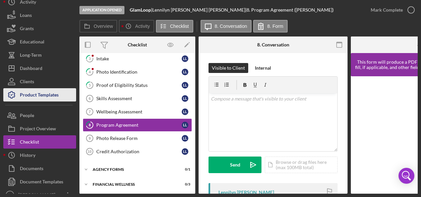
scroll to position [29, 0]
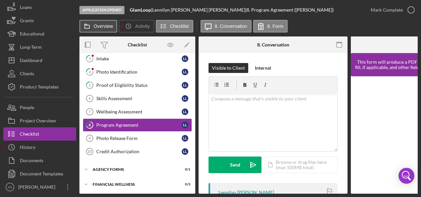
click at [97, 23] on button "Overview" at bounding box center [98, 26] width 38 height 13
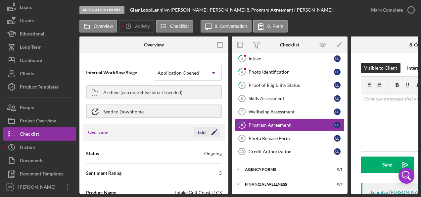
click at [195, 130] on button "Edit Icon/Edit" at bounding box center [207, 132] width 26 height 10
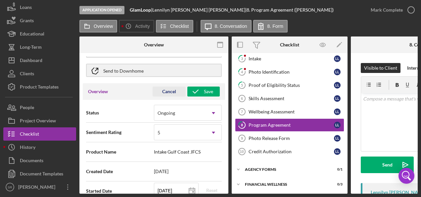
scroll to position [0, 0]
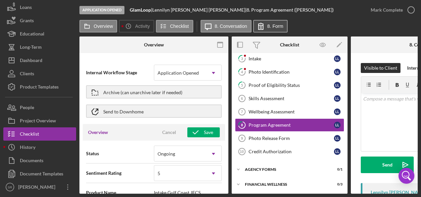
click at [268, 22] on icon at bounding box center [260, 26] width 17 height 17
click at [268, 24] on label "8. Form" at bounding box center [275, 25] width 16 height 5
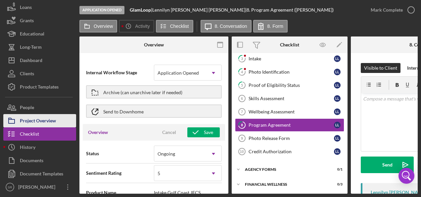
click at [50, 120] on div "Project Overview" at bounding box center [38, 121] width 36 height 15
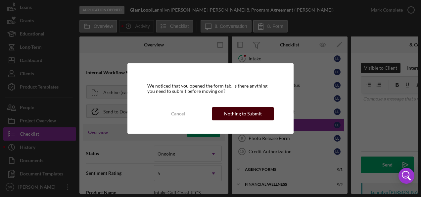
click at [234, 115] on div "Nothing to Submit" at bounding box center [243, 113] width 38 height 13
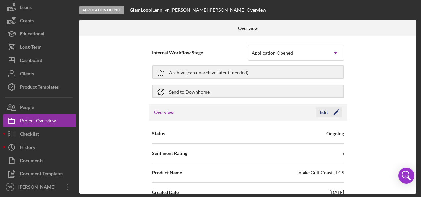
click at [328, 113] on icon "Icon/Edit" at bounding box center [336, 112] width 17 height 17
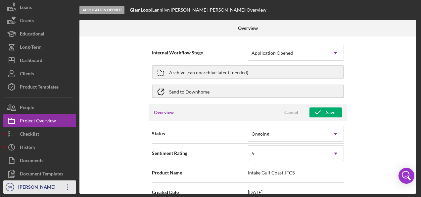
click at [41, 187] on div "[PERSON_NAME]" at bounding box center [38, 187] width 43 height 15
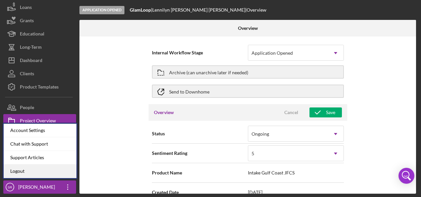
click at [37, 171] on link "Logout" at bounding box center [40, 171] width 73 height 14
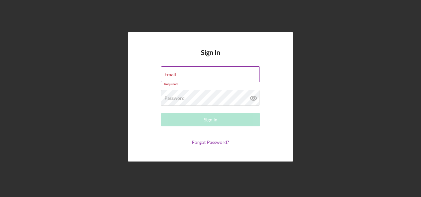
click at [175, 73] on label "Email" at bounding box center [170, 74] width 12 height 5
click at [175, 73] on input "Email" at bounding box center [210, 74] width 99 height 16
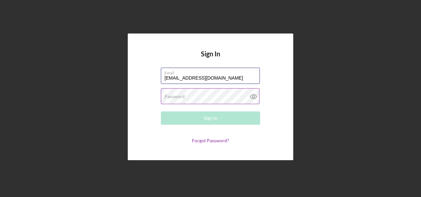
type input "[EMAIL_ADDRESS][DOMAIN_NAME]"
click at [176, 94] on label "Password" at bounding box center [174, 96] width 20 height 5
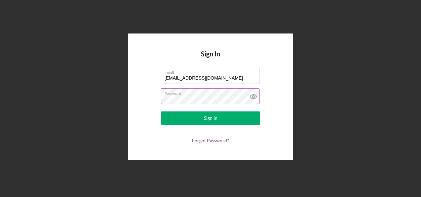
click at [161, 111] on button "Sign In" at bounding box center [210, 117] width 99 height 13
